Goal: Check status: Check status

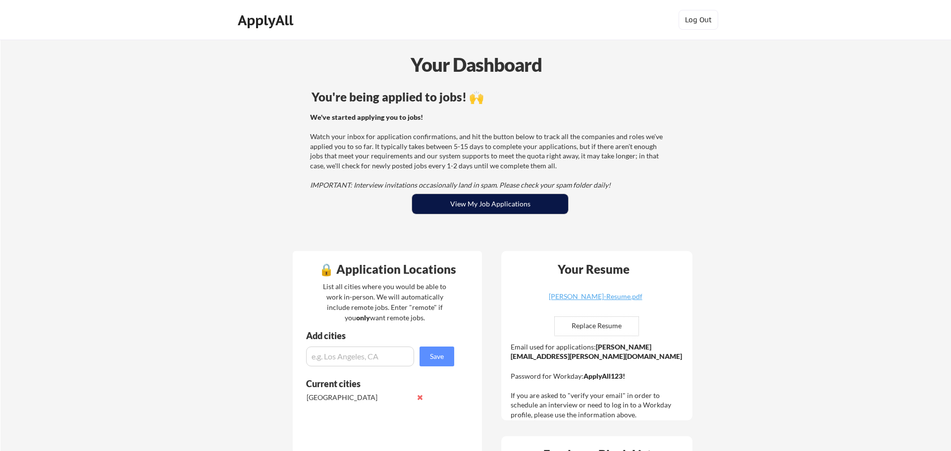
click at [491, 213] on button "View My Job Applications" at bounding box center [490, 204] width 156 height 20
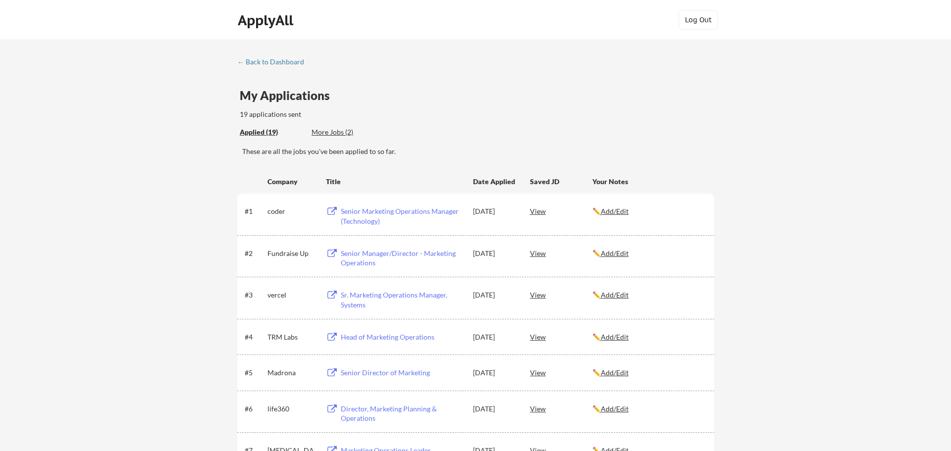
click at [337, 131] on div "More Jobs (2)" at bounding box center [348, 132] width 73 height 10
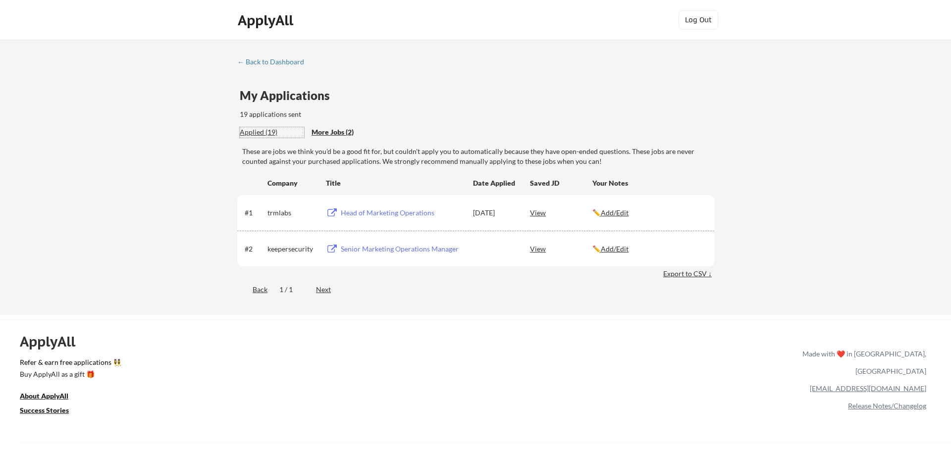
click at [260, 131] on div "Applied (19)" at bounding box center [272, 132] width 64 height 10
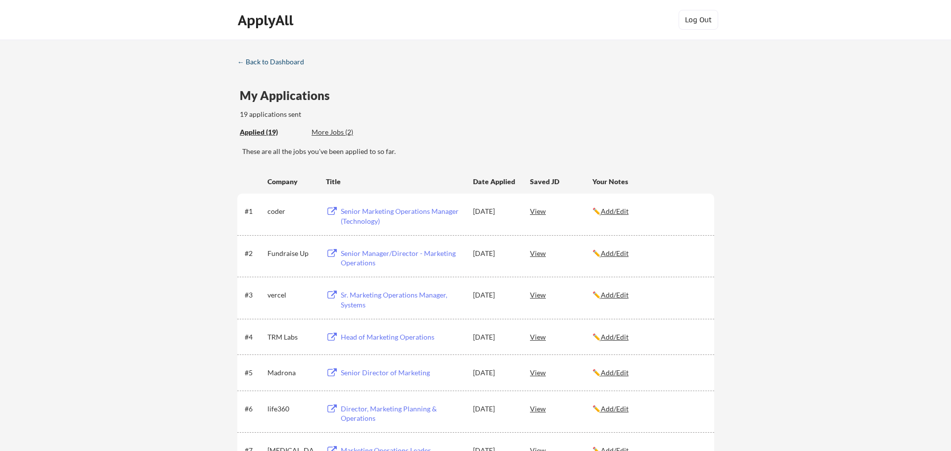
click at [301, 59] on div "← Back to Dashboard" at bounding box center [274, 61] width 74 height 7
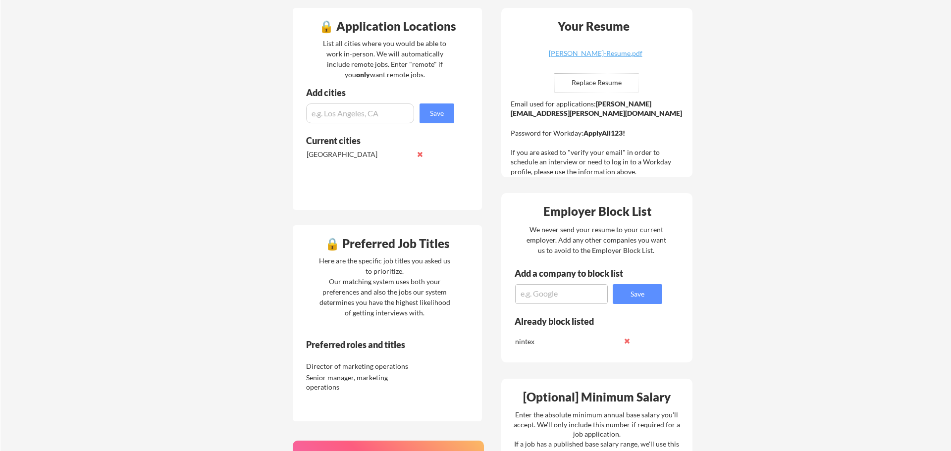
scroll to position [319, 0]
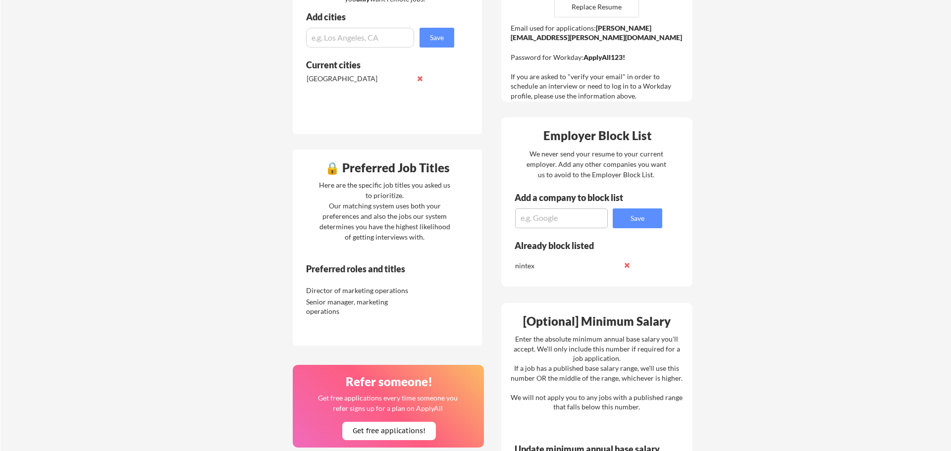
click at [336, 172] on div "🔒 Preferred Job Titles" at bounding box center [387, 168] width 184 height 12
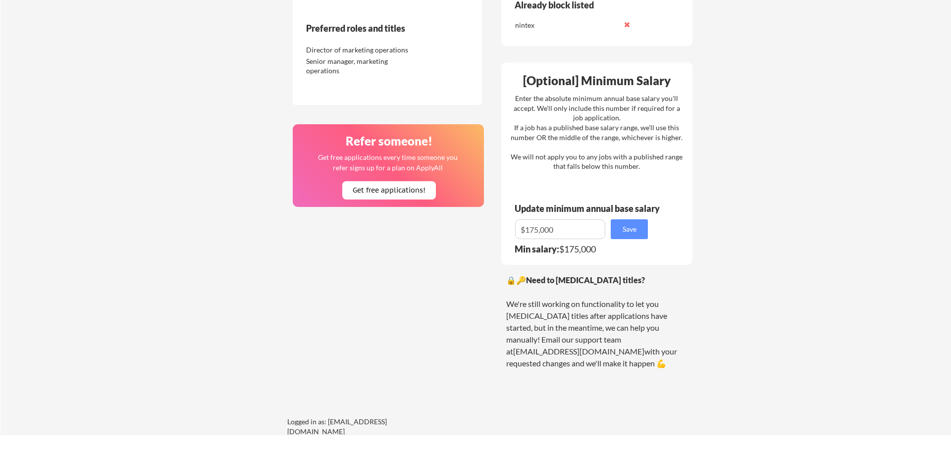
scroll to position [562, 0]
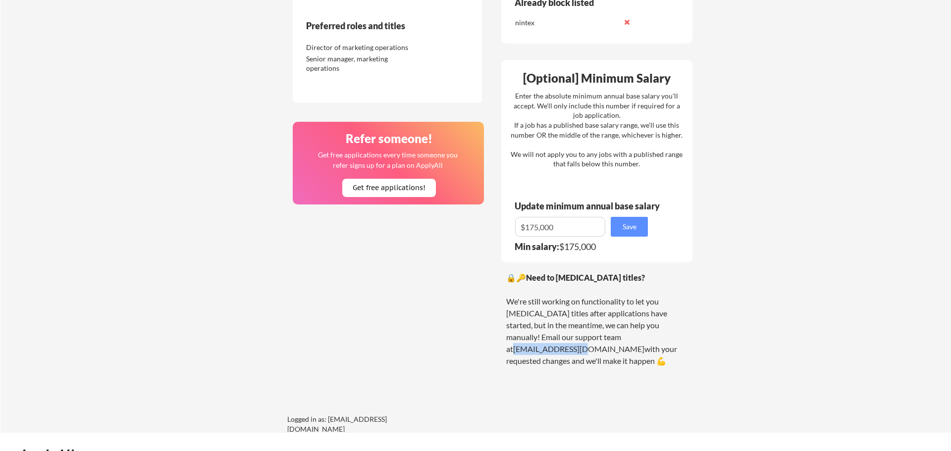
drag, startPoint x: 631, startPoint y: 336, endPoint x: 550, endPoint y: 262, distance: 109.8
click at [562, 333] on div "🔒🔑 Need to change your job titles? We're still working on functionality to let …" at bounding box center [596, 319] width 181 height 95
copy link "[EMAIL_ADDRESS][DOMAIN_NAME]"
click at [380, 257] on div "🔒 Application Locations List all cities where you would be able to work in-pers…" at bounding box center [492, 56] width 417 height 752
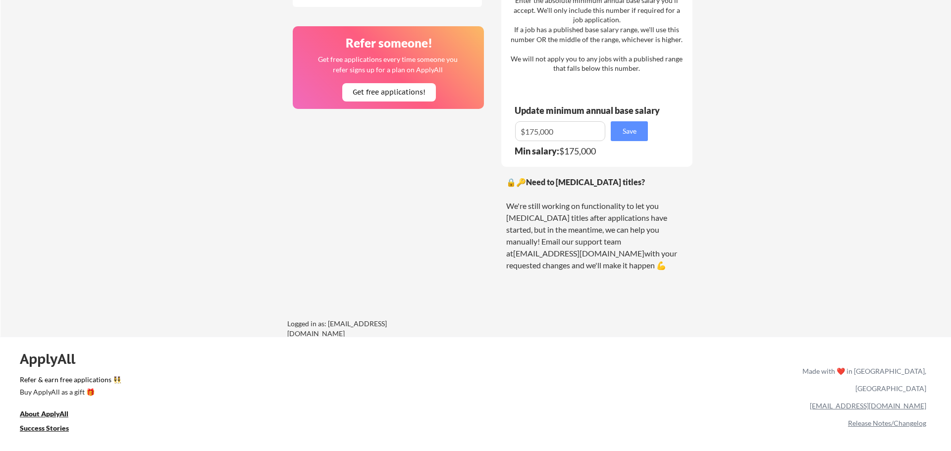
scroll to position [657, 0]
